Goal: Download file/media

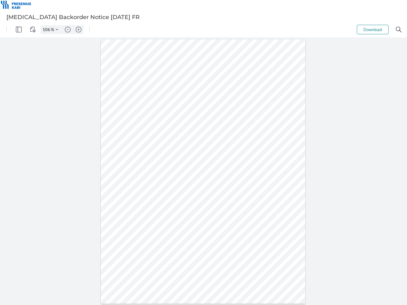
click at [19, 30] on img "Panel" at bounding box center [19, 30] width 6 height 6
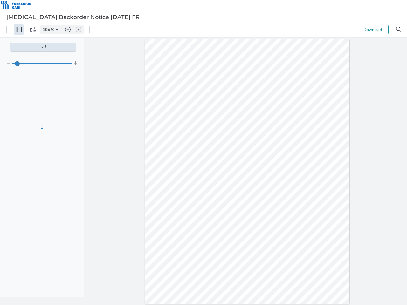
click at [33, 30] on img "View Controls" at bounding box center [33, 30] width 6 height 6
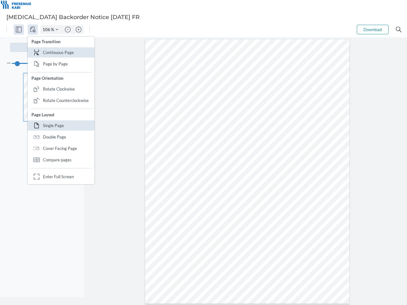
click at [47, 30] on input "106" at bounding box center [46, 30] width 10 height 6
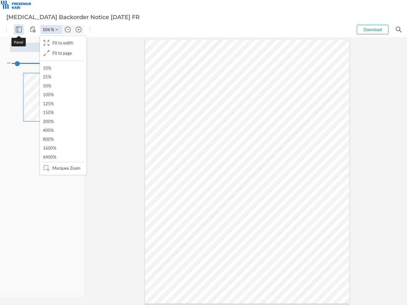
click at [57, 30] on img "Zoom Controls" at bounding box center [57, 29] width 3 height 3
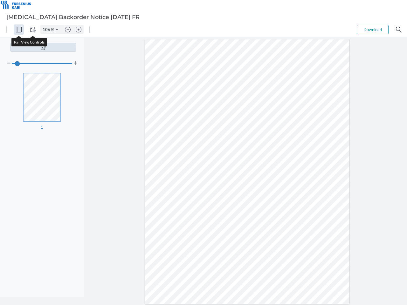
click at [68, 30] on img "Zoom out" at bounding box center [68, 30] width 6 height 6
click at [79, 30] on img "Zoom in" at bounding box center [79, 30] width 6 height 6
type input "106"
click at [373, 30] on button "Download" at bounding box center [373, 30] width 32 height 10
click at [399, 30] on img "Search" at bounding box center [399, 30] width 6 height 6
